Goal: Book appointment/travel/reservation

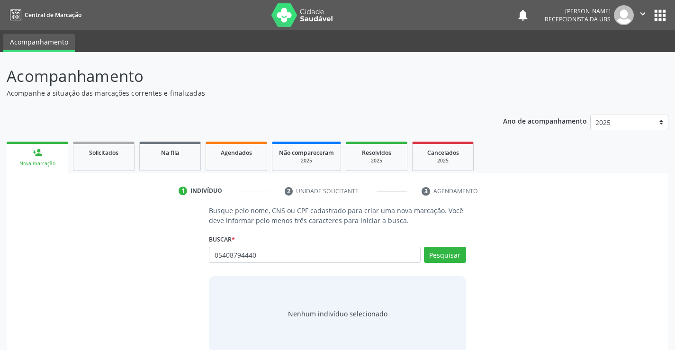
type input "05408794440"
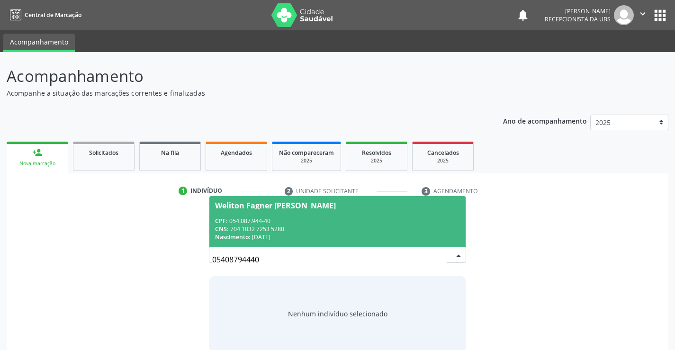
click at [276, 224] on div "CPF: 054.087.944-40" at bounding box center [337, 221] width 244 height 8
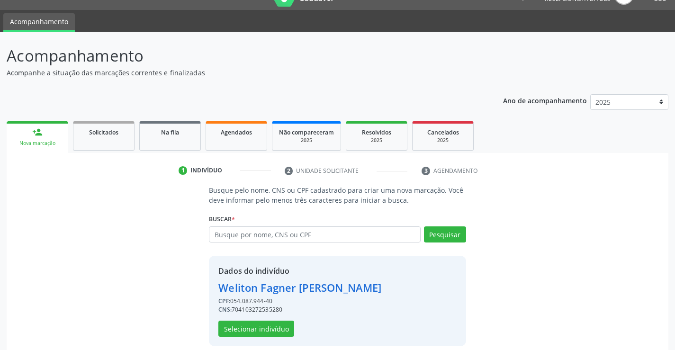
scroll to position [30, 0]
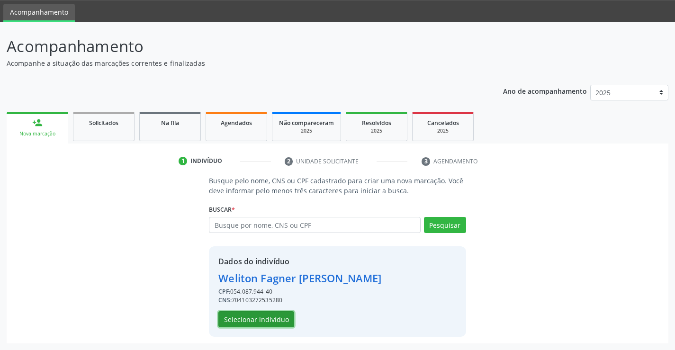
click at [284, 318] on button "Selecionar indivíduo" at bounding box center [256, 319] width 76 height 16
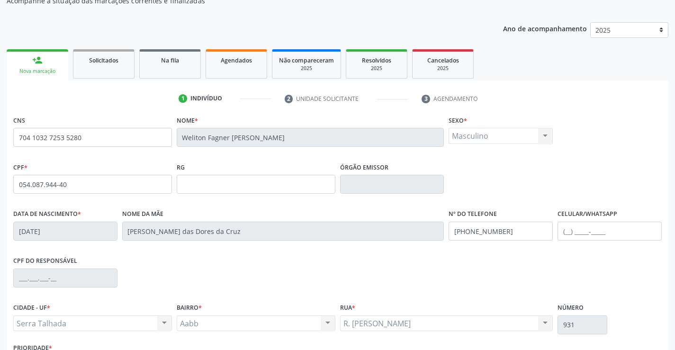
scroll to position [163, 0]
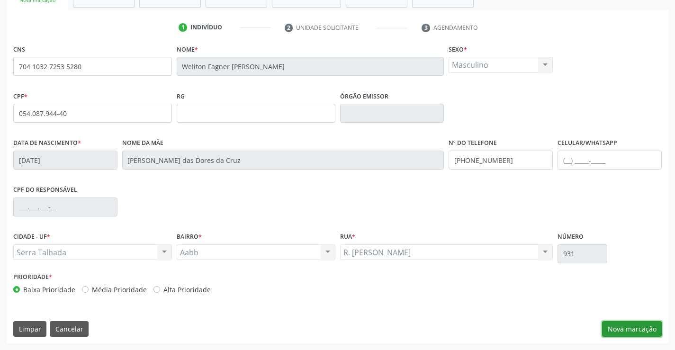
click at [647, 330] on button "Nova marcação" at bounding box center [632, 329] width 60 height 16
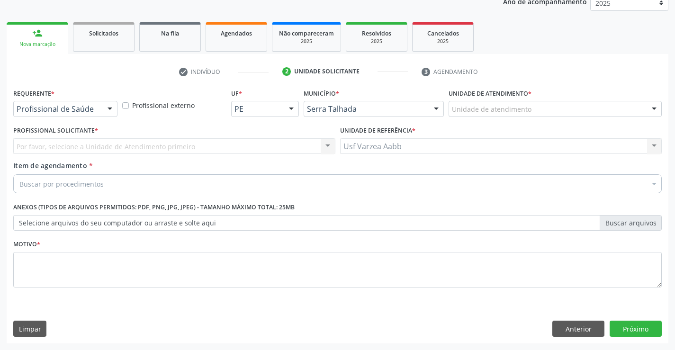
scroll to position [119, 0]
click at [102, 115] on div "Profissional de Saúde Profissional de Saúde Paciente Nenhum resultado encontrad…" at bounding box center [65, 109] width 104 height 16
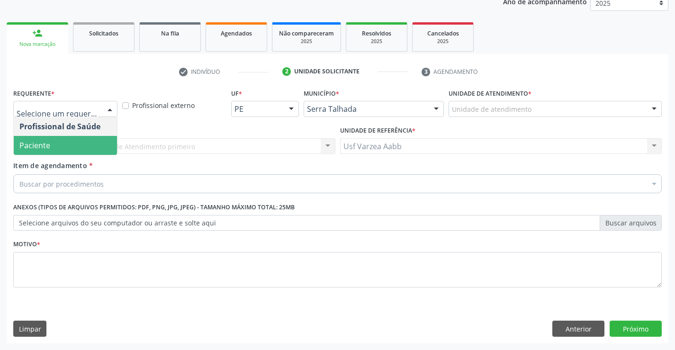
click at [101, 143] on span "Paciente" at bounding box center [65, 145] width 103 height 19
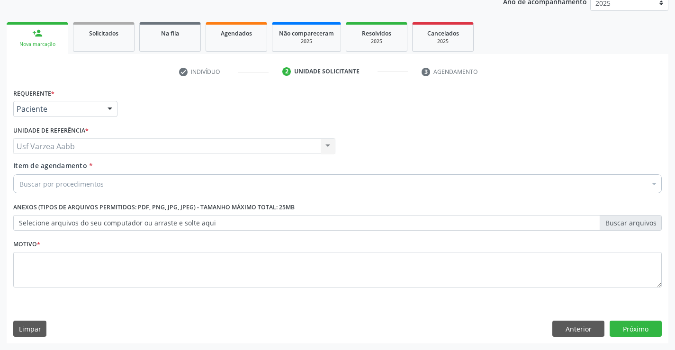
click at [103, 179] on div "Buscar por procedimentos" at bounding box center [337, 183] width 648 height 19
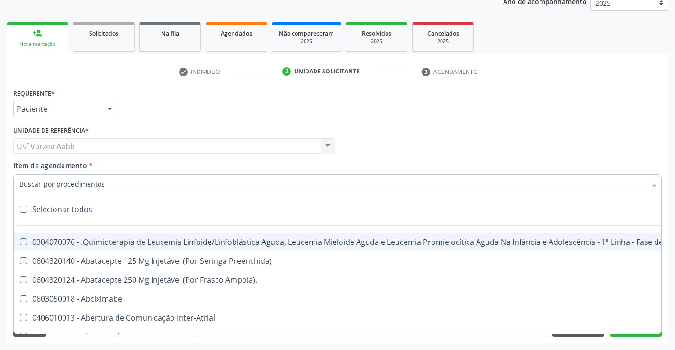
click at [73, 188] on input "Item de agendamento *" at bounding box center [332, 183] width 626 height 19
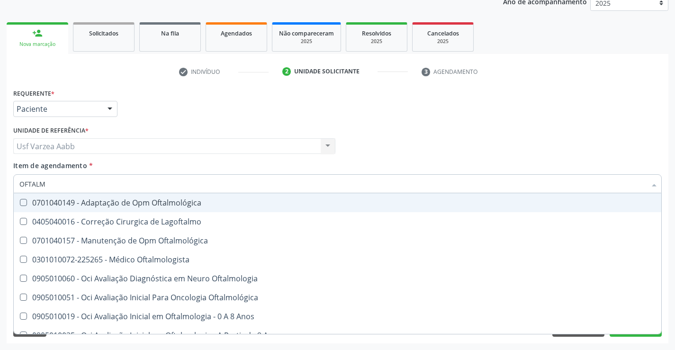
type input "OFTALMO"
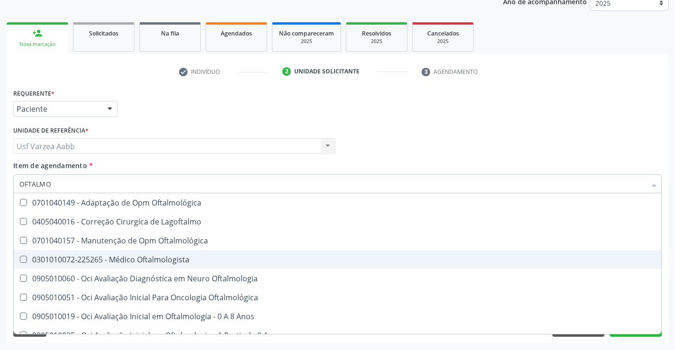
click at [120, 256] on div "0301010072-225265 - Médico Oftalmologista" at bounding box center [337, 260] width 636 height 8
checkbox Oftalmologista "true"
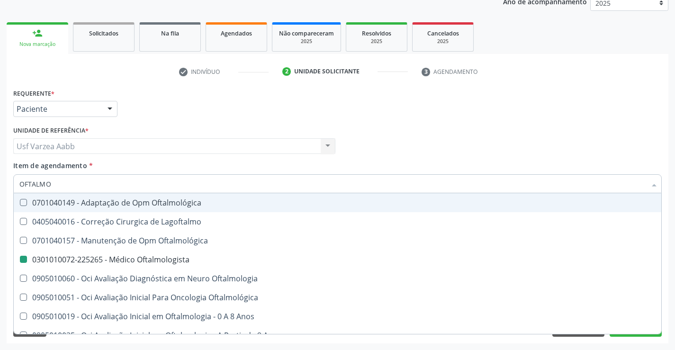
click at [210, 125] on div "Unidade de referência * Usf Varzea Aabb Usf Varzea Aabb Nenhum resultado encont…" at bounding box center [174, 139] width 322 height 30
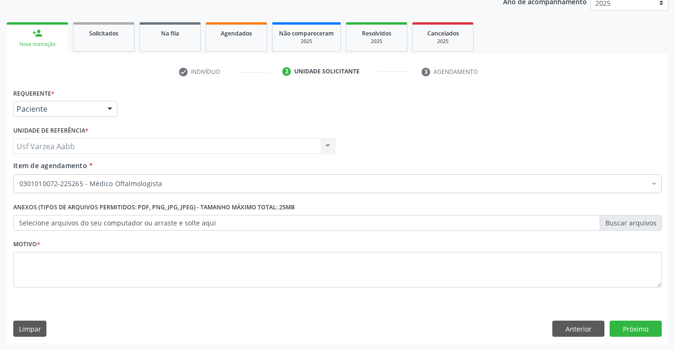
click at [144, 293] on fieldset "Motivo *" at bounding box center [337, 265] width 648 height 57
click at [137, 276] on textarea at bounding box center [337, 270] width 648 height 36
type textarea "X"
click at [651, 330] on button "Próximo" at bounding box center [635, 329] width 52 height 16
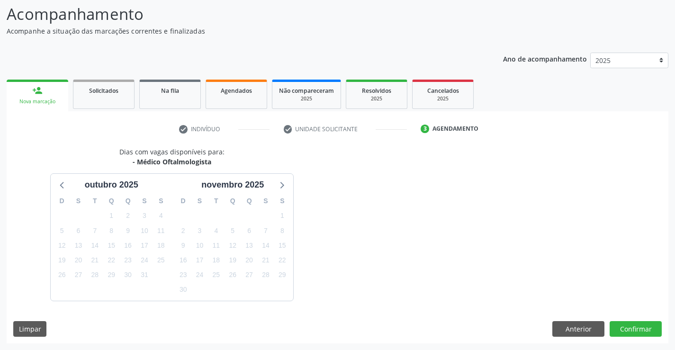
scroll to position [90, 0]
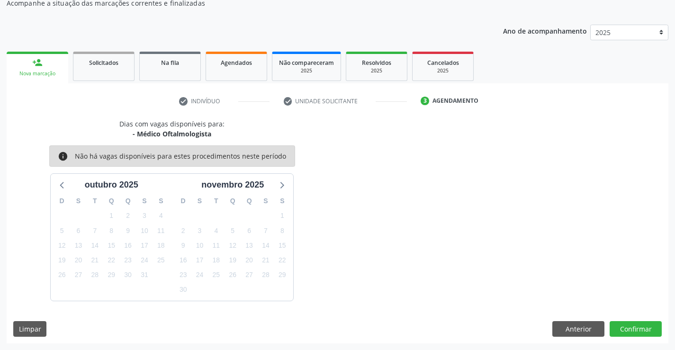
click at [219, 216] on div "28" at bounding box center [216, 215] width 17 height 15
click at [246, 59] on span "Agendados" at bounding box center [236, 63] width 31 height 8
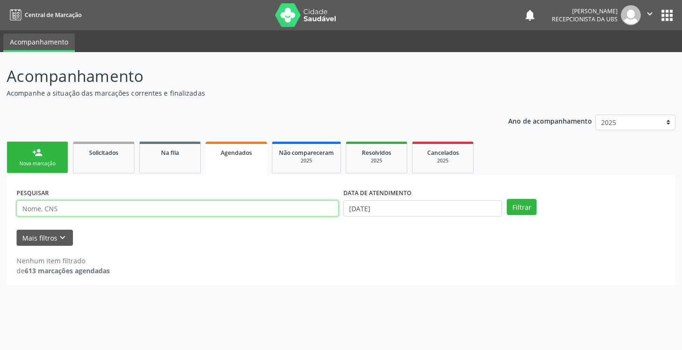
click at [245, 214] on input "text" at bounding box center [178, 208] width 322 height 16
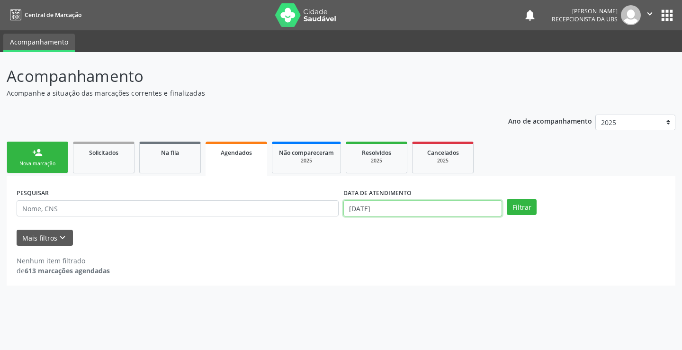
click at [409, 209] on input "[DATE]" at bounding box center [422, 208] width 159 height 16
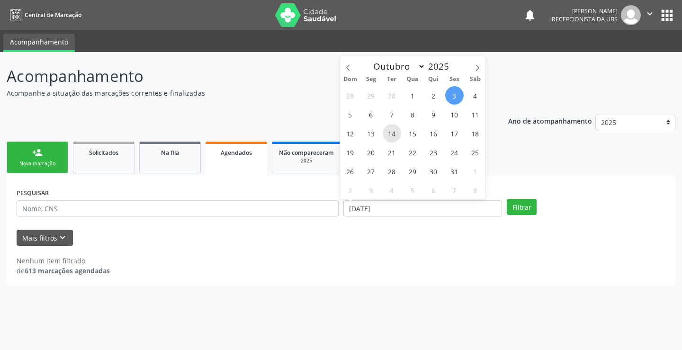
click at [392, 128] on span "14" at bounding box center [392, 133] width 18 height 18
type input "[DATE]"
click at [392, 128] on span "14" at bounding box center [392, 133] width 18 height 18
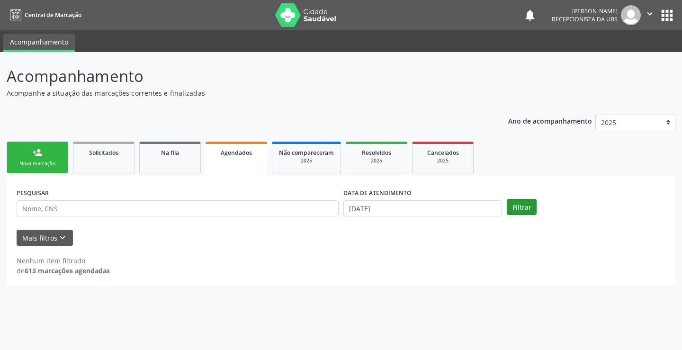
drag, startPoint x: 515, startPoint y: 195, endPoint x: 522, endPoint y: 204, distance: 11.2
click at [517, 197] on div "PESQUISAR DATA DE ATENDIMENTO [DATE] Filtrar" at bounding box center [340, 204] width 653 height 37
click at [522, 204] on button "Filtrar" at bounding box center [522, 207] width 30 height 16
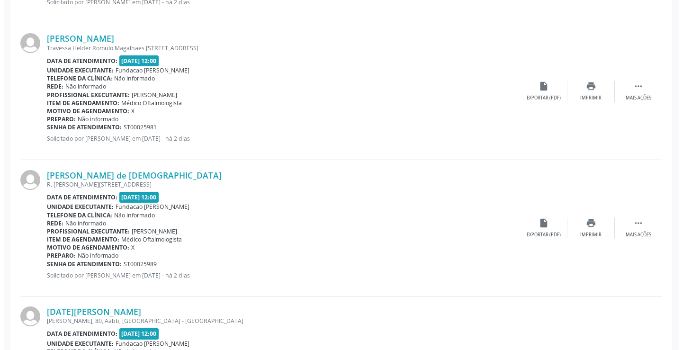
scroll to position [473, 0]
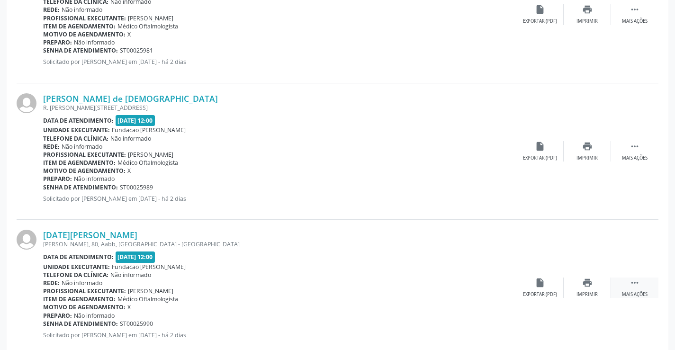
click at [630, 287] on icon "" at bounding box center [634, 282] width 10 height 10
click at [544, 286] on icon "cancel" at bounding box center [540, 282] width 10 height 10
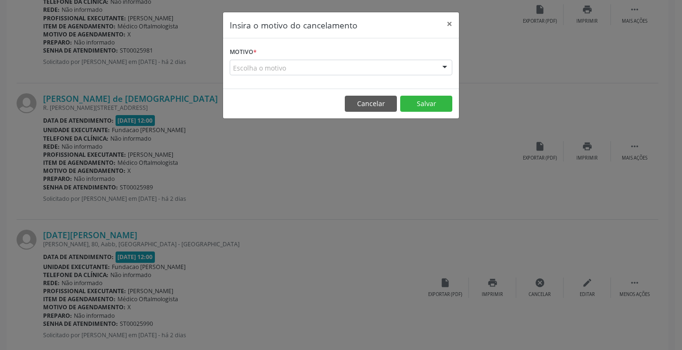
click at [321, 58] on form "Motivo * Escolha o motivo Outro Médico - Participação em eventos (ex: congresso…" at bounding box center [341, 60] width 223 height 30
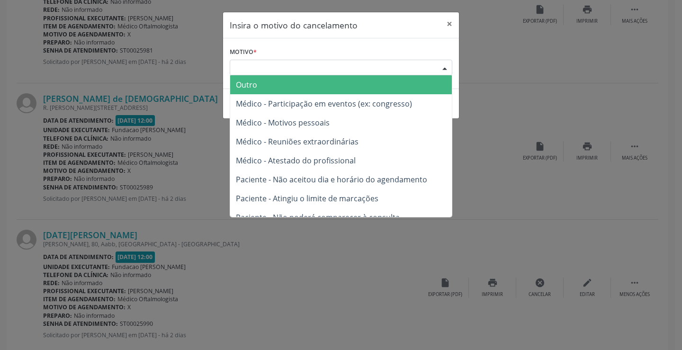
click at [324, 62] on div "Escolha o motivo" at bounding box center [341, 68] width 223 height 16
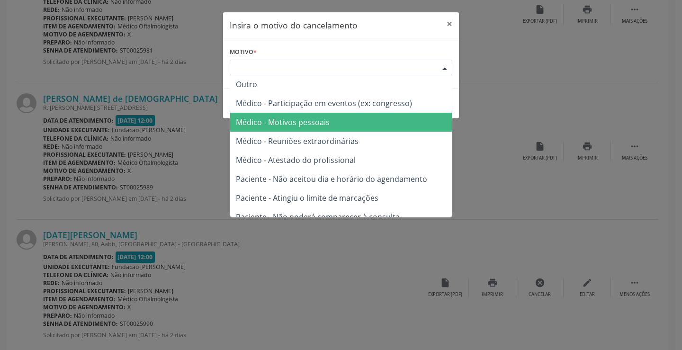
scroll to position [0, 0]
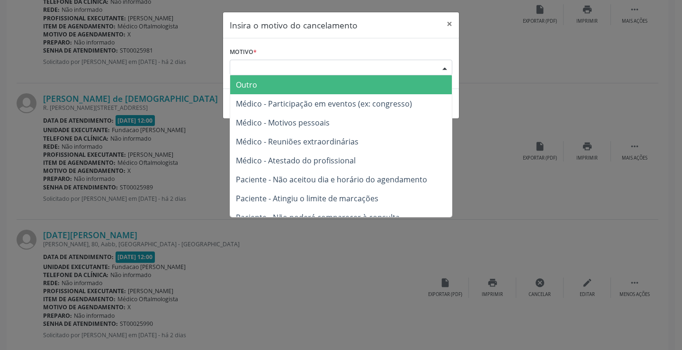
click at [401, 86] on span "Outro" at bounding box center [341, 84] width 222 height 19
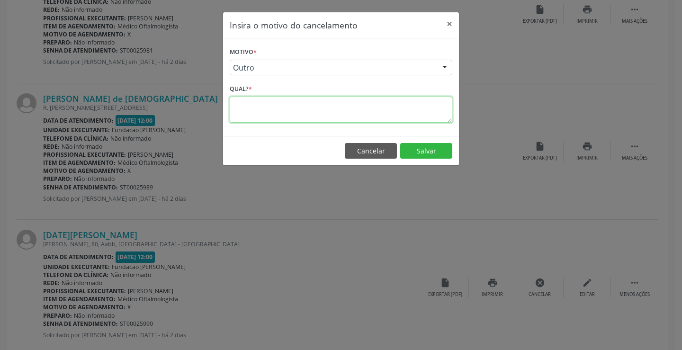
click at [373, 111] on textarea at bounding box center [341, 110] width 223 height 26
type textarea "PACIENTE NÃO ENCONTRADA"
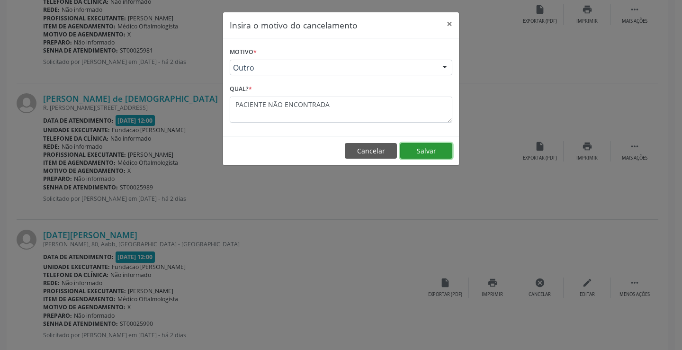
click at [451, 156] on button "Salvar" at bounding box center [426, 151] width 52 height 16
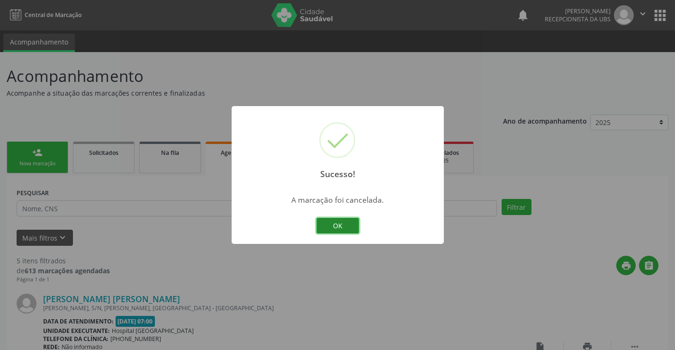
click at [330, 227] on button "OK" at bounding box center [337, 226] width 43 height 16
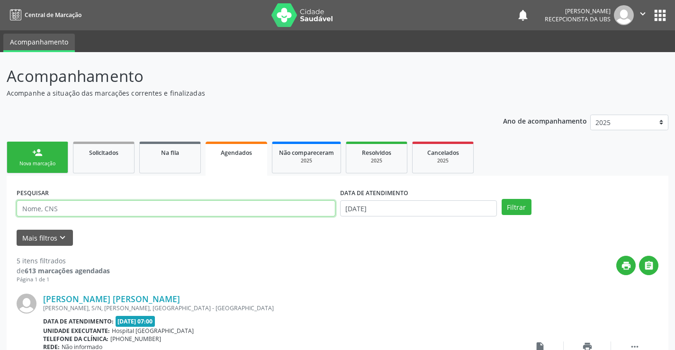
click at [294, 202] on input "text" at bounding box center [176, 208] width 319 height 16
click at [47, 155] on link "person_add Nova marcação" at bounding box center [38, 158] width 62 height 32
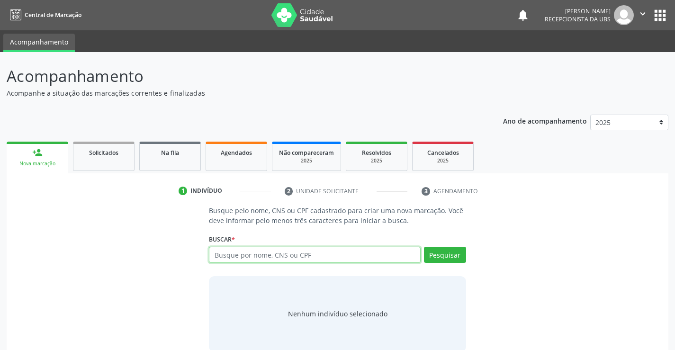
click at [241, 259] on input "text" at bounding box center [314, 255] width 211 height 16
type input "05408794440"
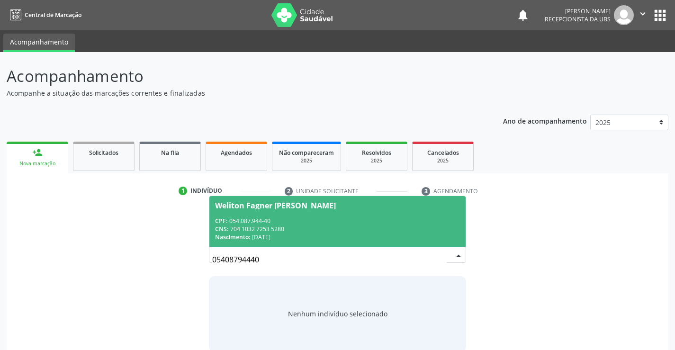
click at [336, 238] on div "Nascimento: [DATE]" at bounding box center [337, 237] width 244 height 8
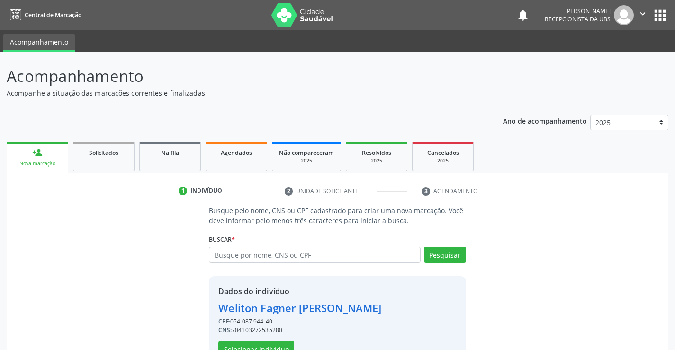
scroll to position [30, 0]
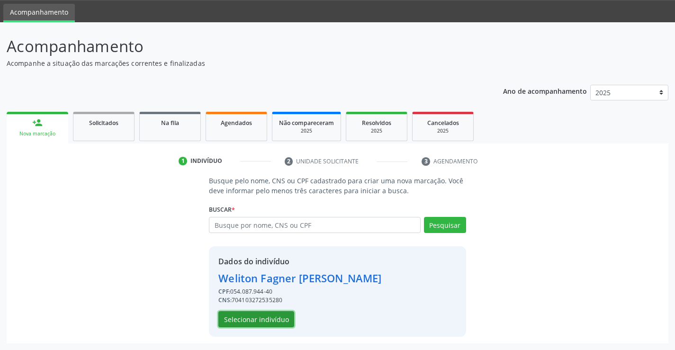
click at [240, 316] on button "Selecionar indivíduo" at bounding box center [256, 319] width 76 height 16
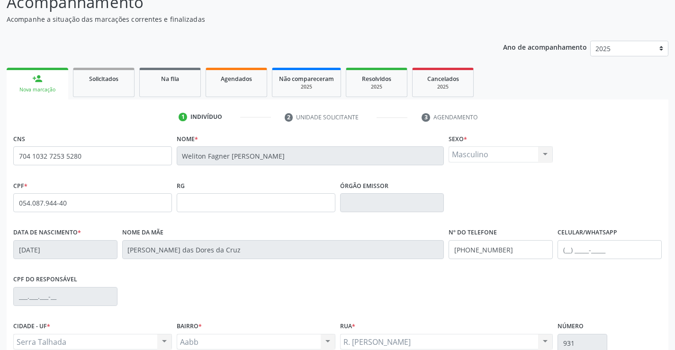
scroll to position [163, 0]
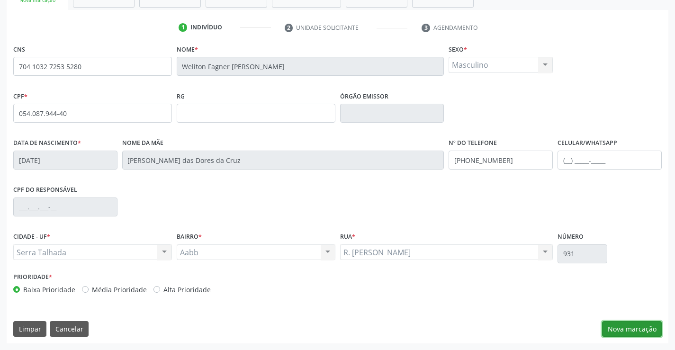
drag, startPoint x: 643, startPoint y: 328, endPoint x: 560, endPoint y: 286, distance: 93.2
click at [642, 328] on button "Nova marcação" at bounding box center [632, 329] width 60 height 16
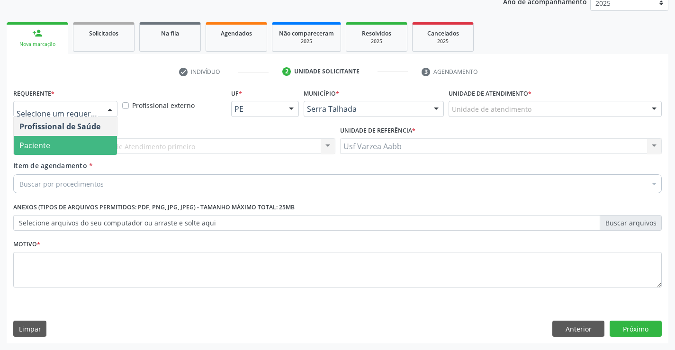
click at [89, 144] on span "Paciente" at bounding box center [65, 145] width 103 height 19
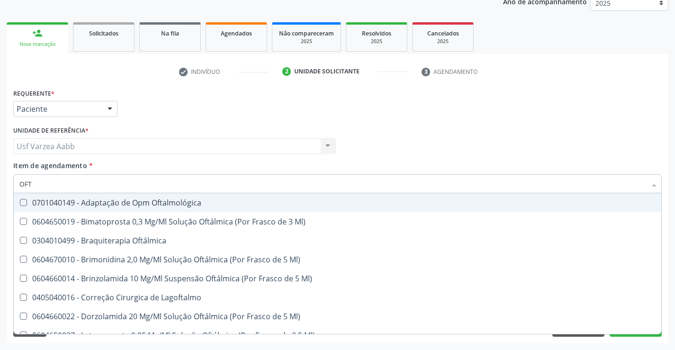
type input "OFTA"
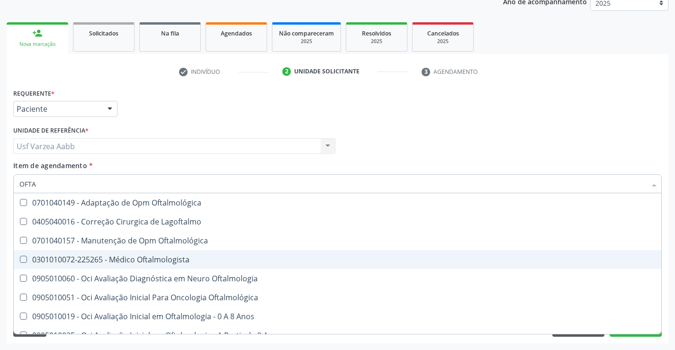
click at [303, 250] on span "0301010072-225265 - Médico Oftalmologista" at bounding box center [337, 259] width 647 height 19
checkbox Oftalmologista "true"
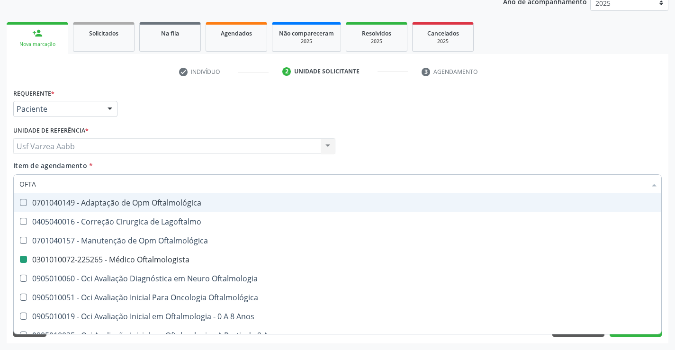
click at [495, 154] on div "Profissional Solicitante Por favor, selecione a Unidade de Atendimento primeiro…" at bounding box center [337, 142] width 653 height 37
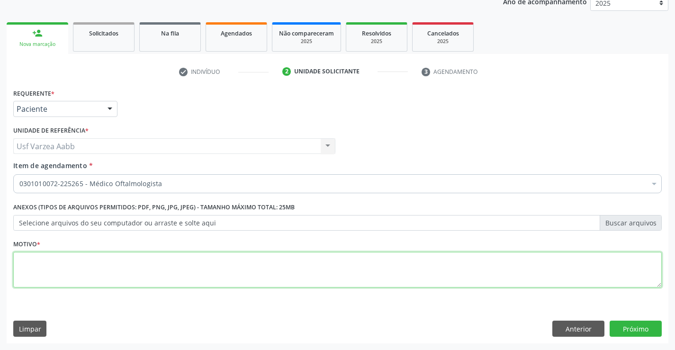
click at [295, 270] on textarea at bounding box center [337, 270] width 648 height 36
type textarea "X"
click at [650, 317] on div "Requerente * Paciente Profissional de Saúde Paciente Nenhum resultado encontrad…" at bounding box center [337, 214] width 661 height 257
click at [648, 330] on button "Próximo" at bounding box center [635, 329] width 52 height 16
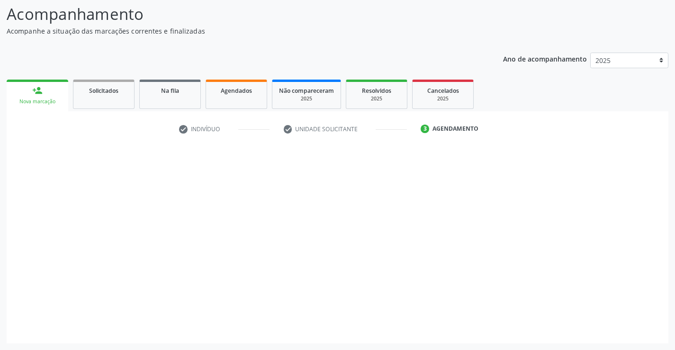
scroll to position [62, 0]
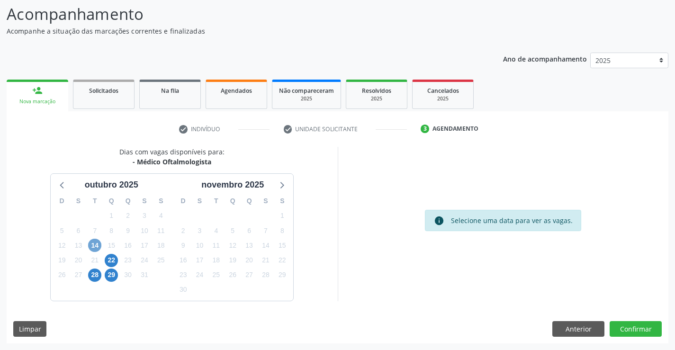
click at [98, 246] on span "14" at bounding box center [94, 245] width 13 height 13
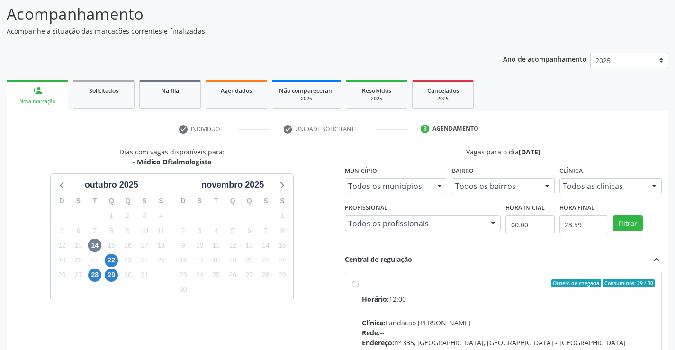
click at [358, 282] on div "Ordem de chegada Consumidos: 29 / 30 Horário: 12:00 Clínica: Fundacao [PERSON_N…" at bounding box center [503, 351] width 303 height 145
radio input "true"
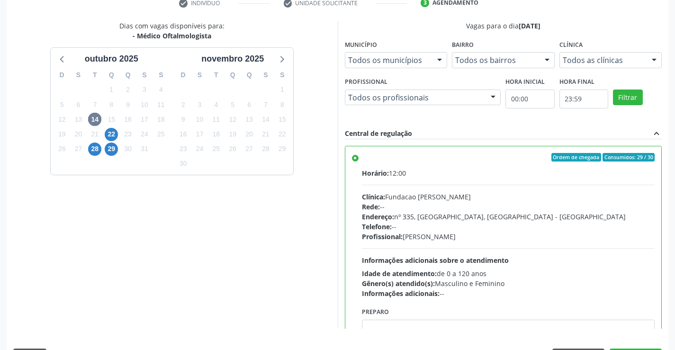
scroll to position [216, 0]
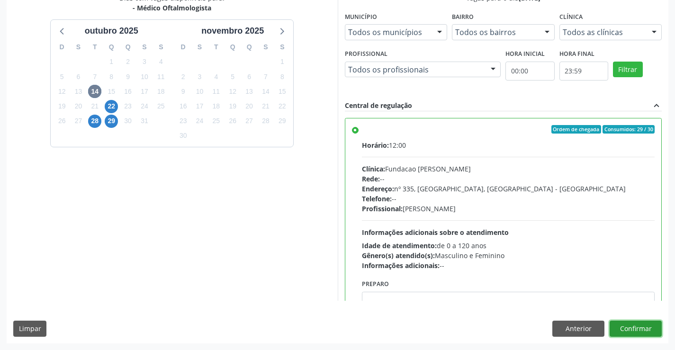
click at [653, 333] on button "Confirmar" at bounding box center [635, 329] width 52 height 16
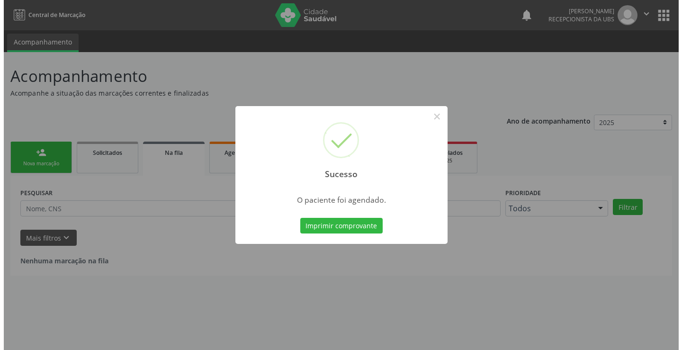
scroll to position [0, 0]
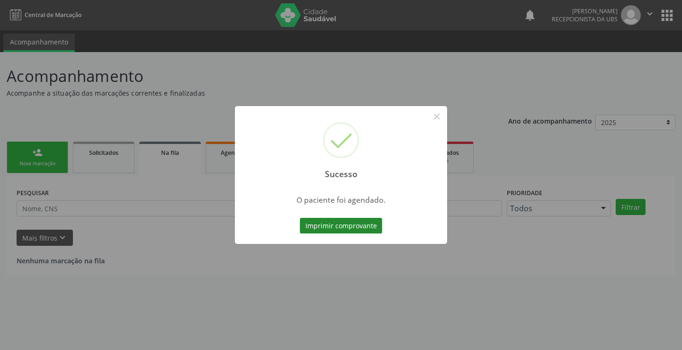
click at [361, 230] on button "Imprimir comprovante" at bounding box center [341, 226] width 82 height 16
